Goal: Navigation & Orientation: Find specific page/section

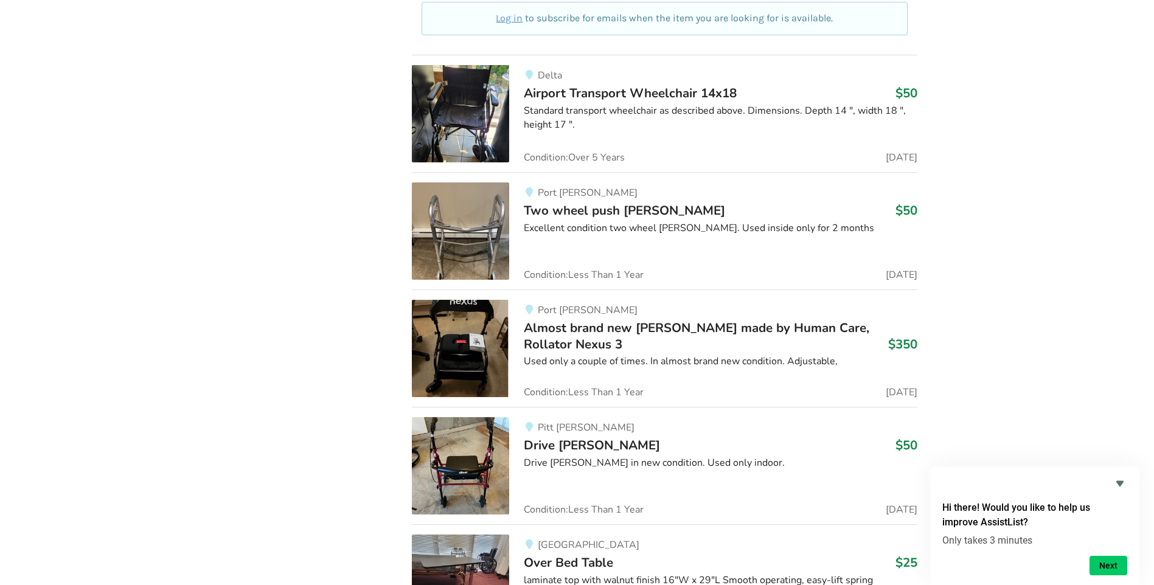
scroll to position [6309, 0]
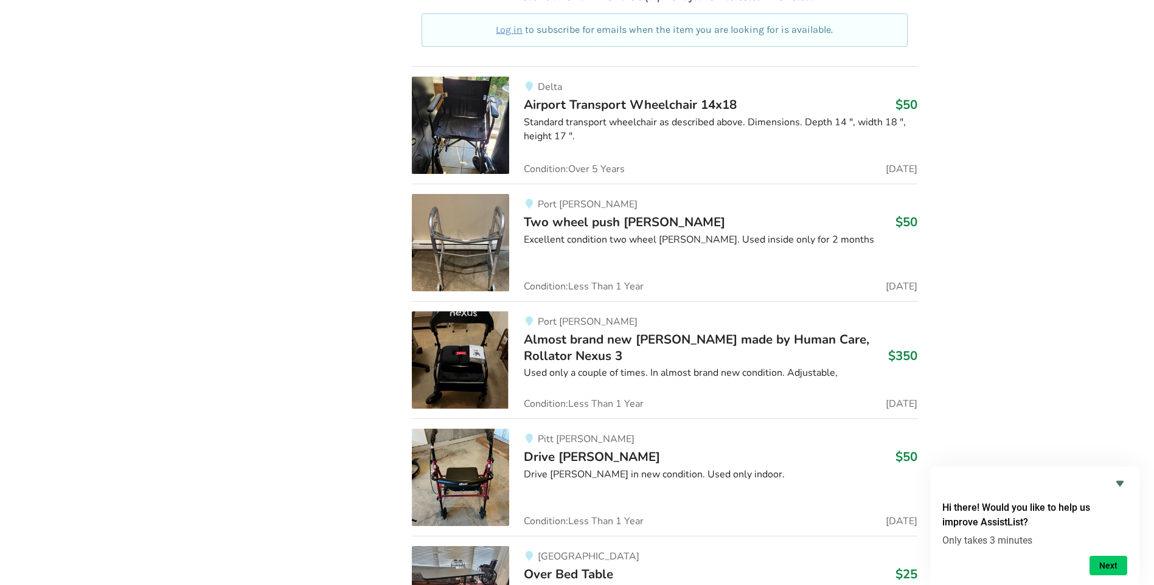
click at [480, 469] on img at bounding box center [460, 477] width 97 height 97
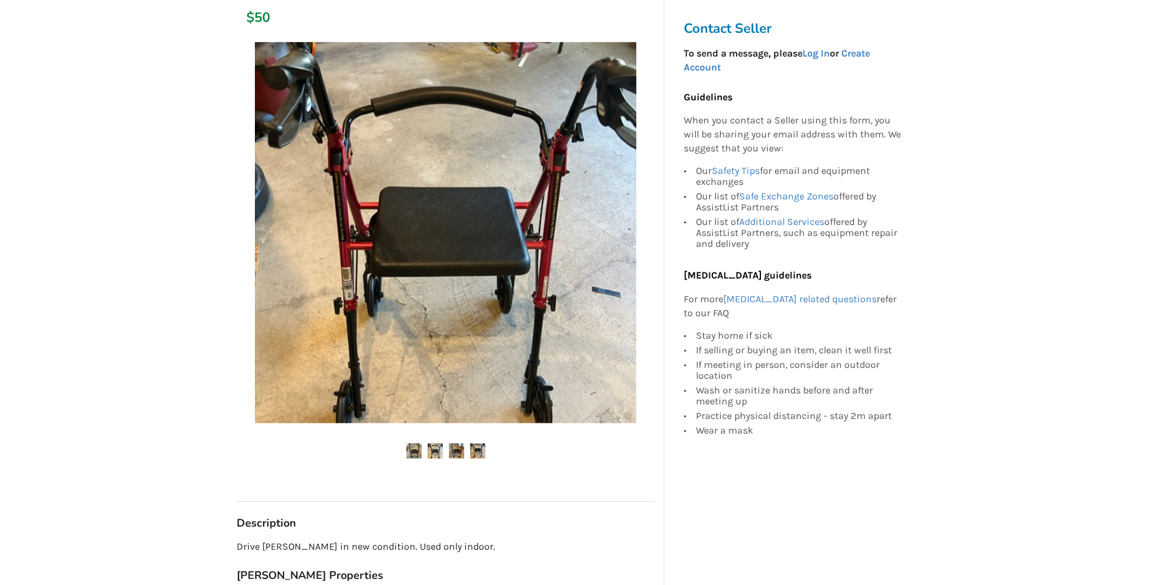
scroll to position [122, 0]
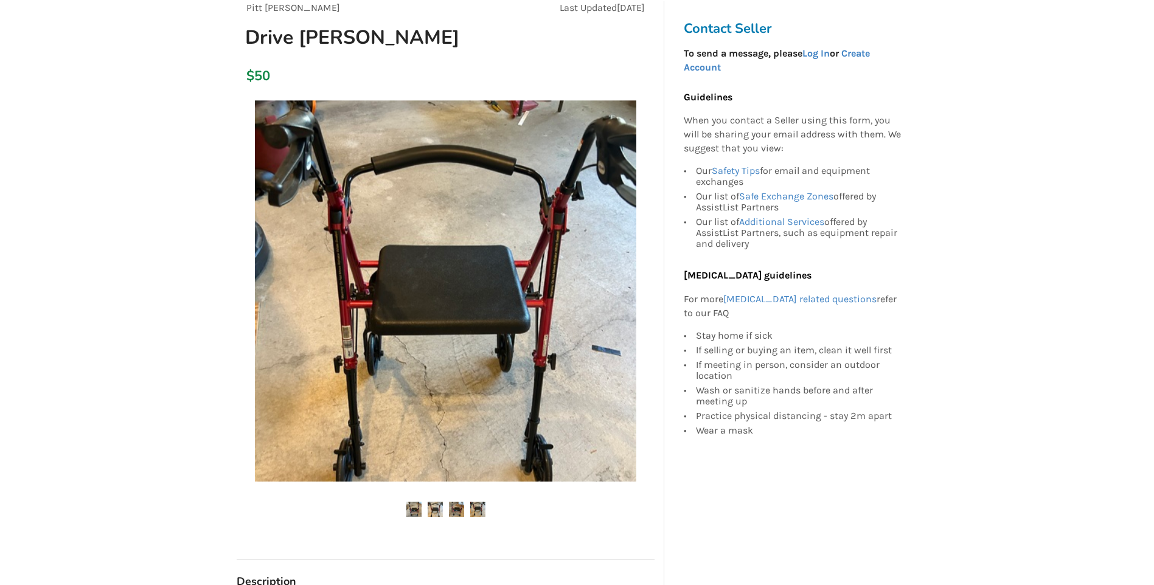
click at [473, 507] on img at bounding box center [477, 509] width 15 height 15
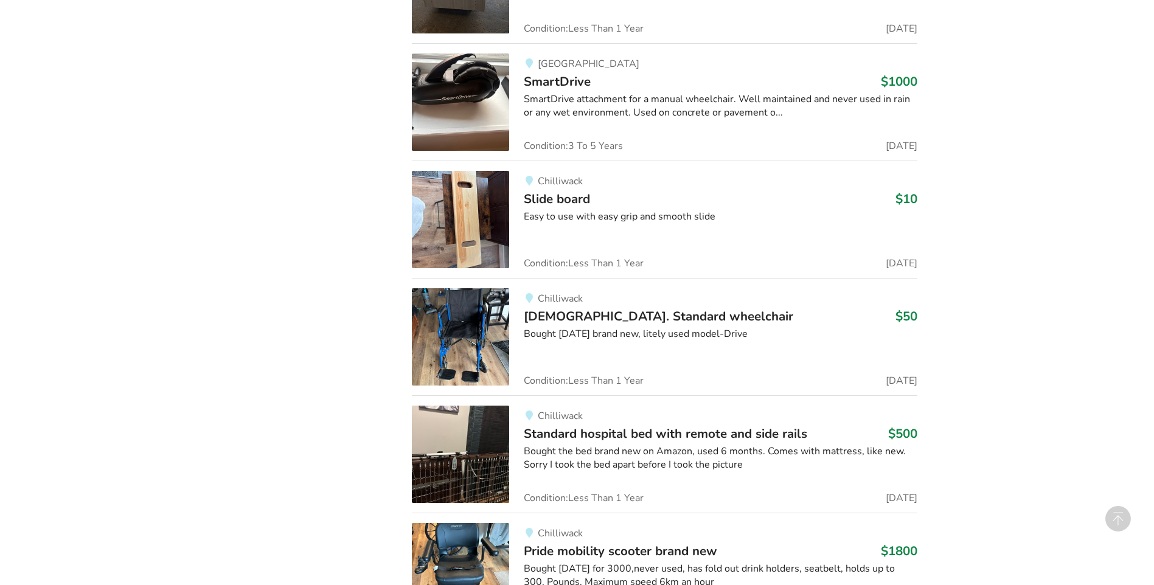
scroll to position [2074, 0]
click at [467, 337] on img at bounding box center [460, 337] width 97 height 97
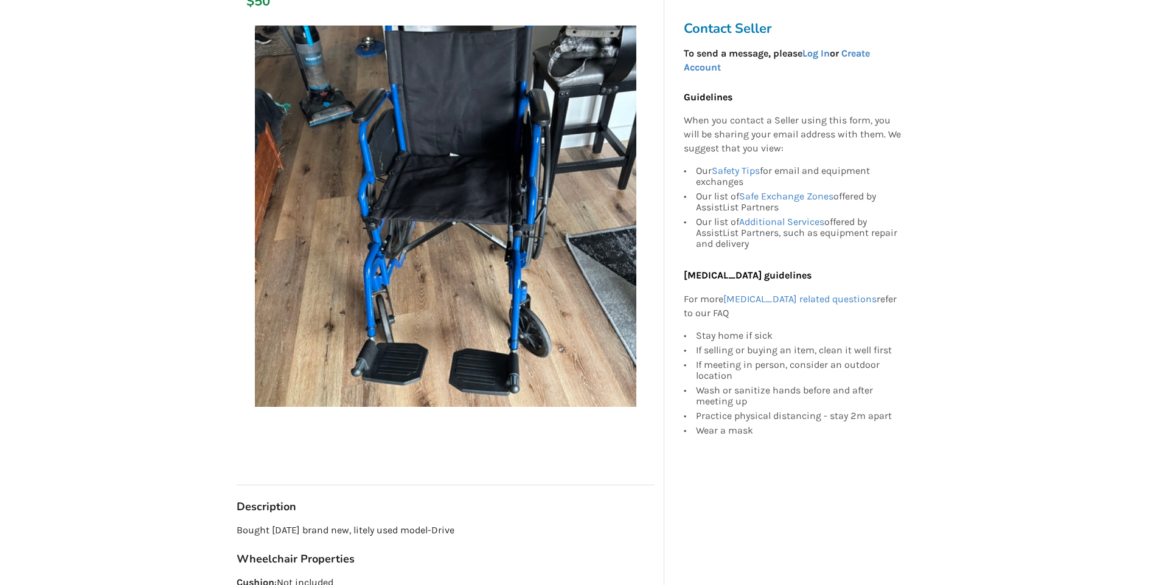
scroll to position [162, 0]
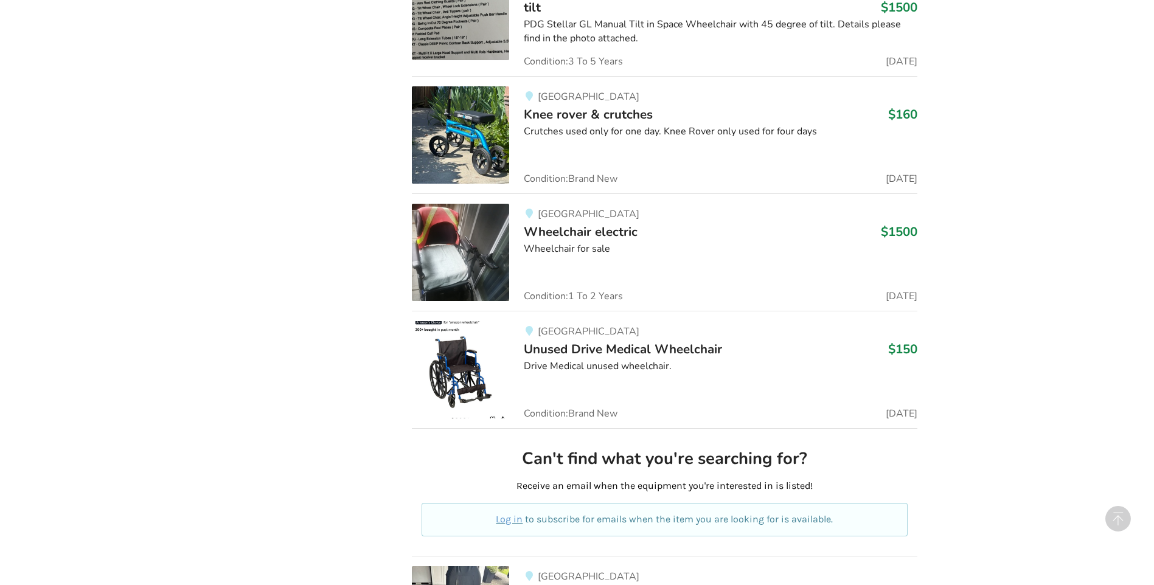
scroll to position [2986, 0]
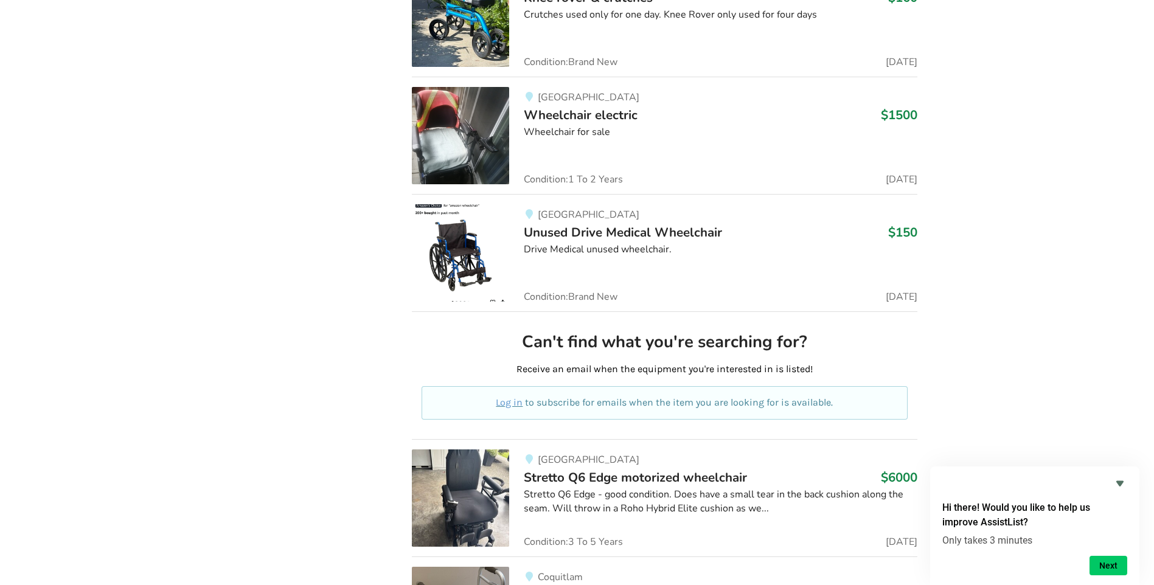
click at [481, 237] on img at bounding box center [460, 252] width 97 height 97
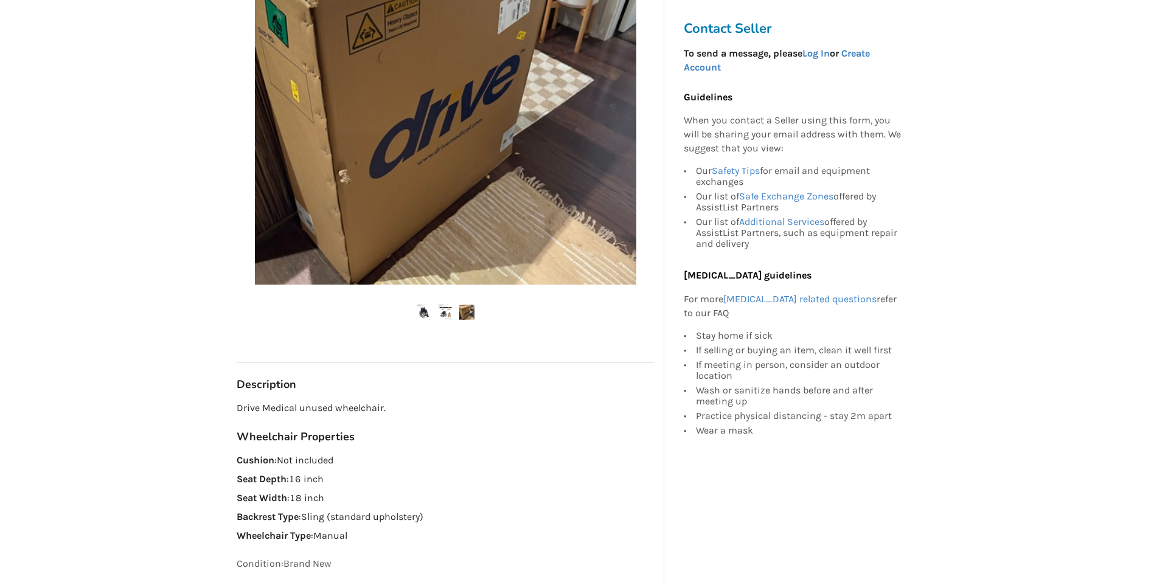
scroll to position [365, 0]
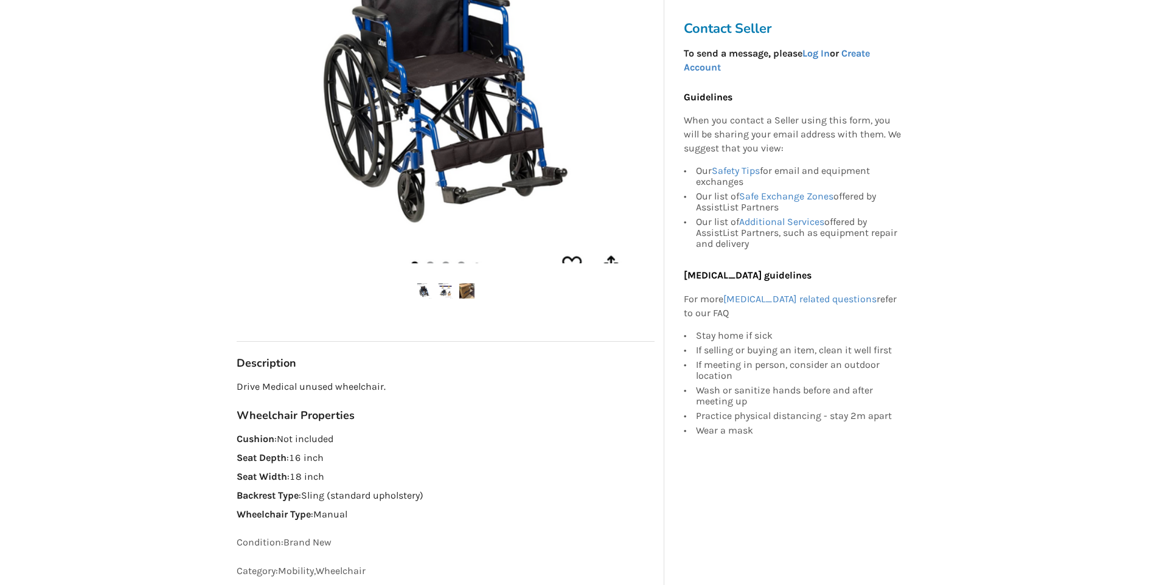
click at [419, 292] on img at bounding box center [424, 290] width 15 height 15
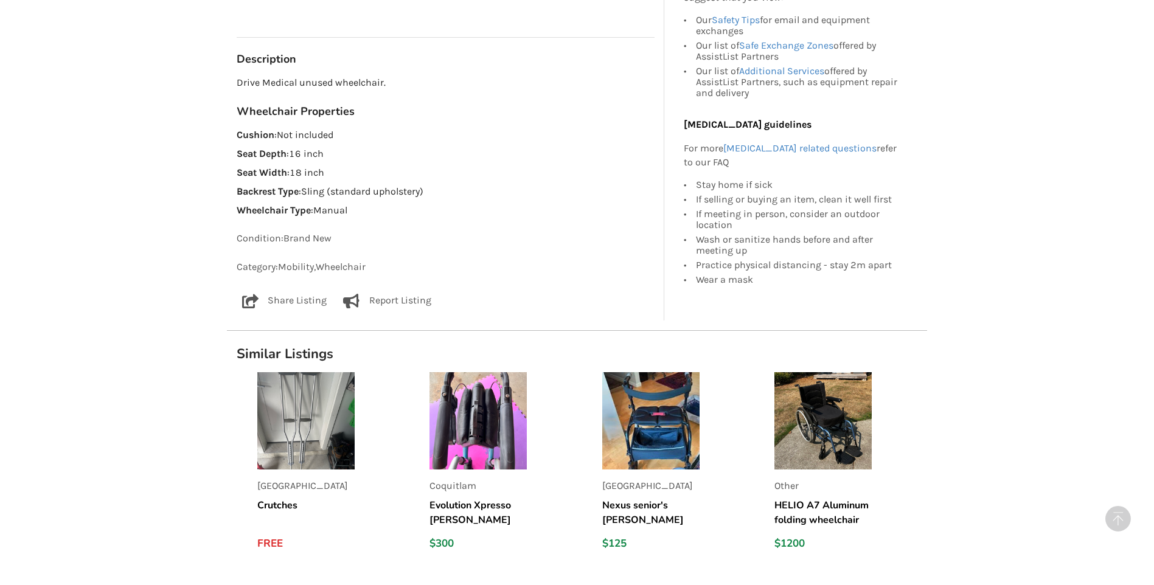
scroll to position [486, 0]
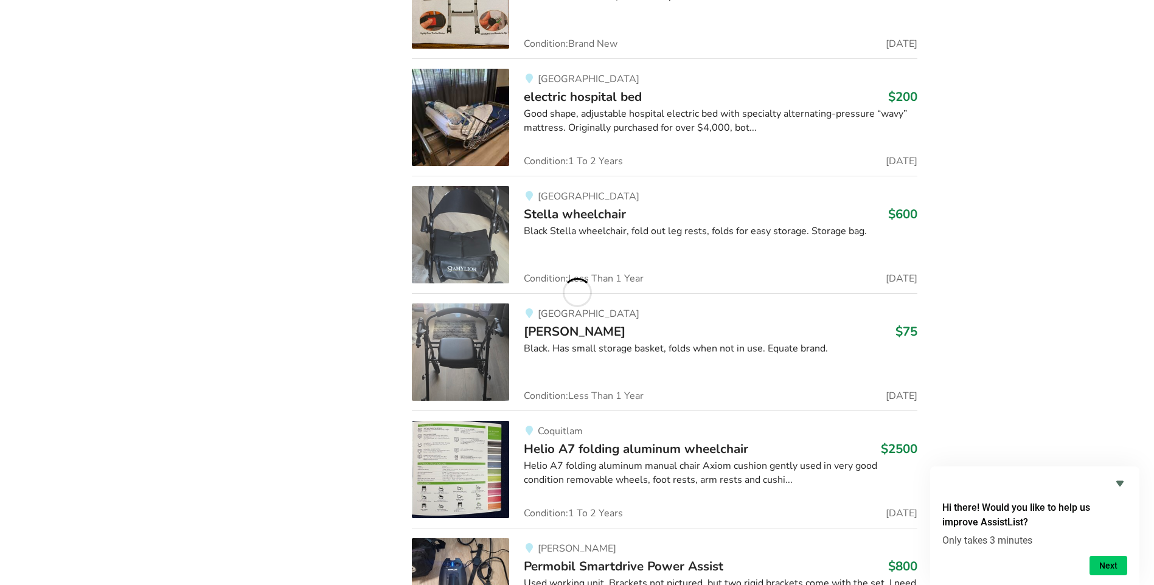
scroll to position [30667, 0]
